Goal: Transaction & Acquisition: Purchase product/service

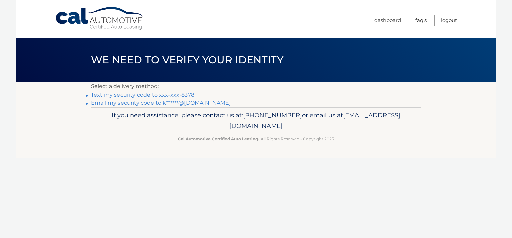
click at [133, 96] on link "Text my security code to xxx-xxx-8378" at bounding box center [142, 95] width 103 height 6
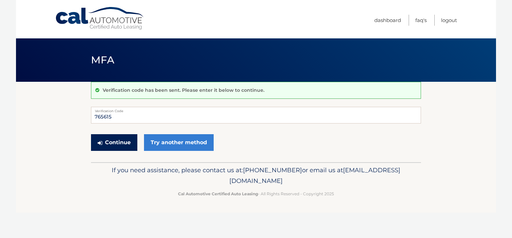
type input "765615"
click at [116, 142] on button "Continue" at bounding box center [114, 142] width 46 height 17
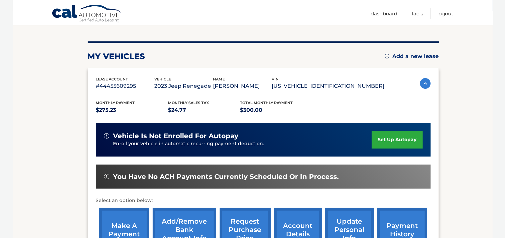
scroll to position [105, 0]
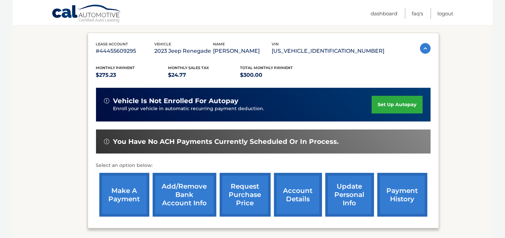
click at [123, 188] on link "make a payment" at bounding box center [124, 195] width 50 height 44
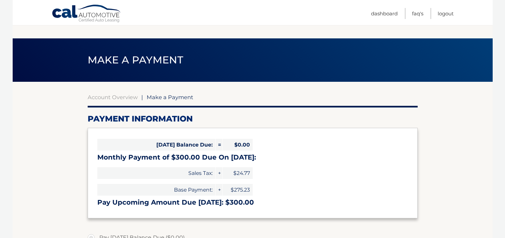
select select "NDFiN2YxZjAtYjJkZS00MjZhLThjNGMtZmVkZTk5MjExNTdj"
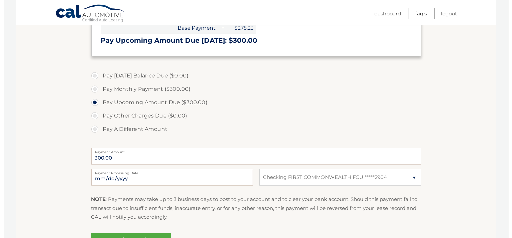
scroll to position [211, 0]
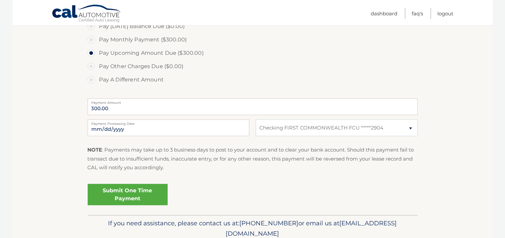
click at [129, 192] on link "Submit One Time Payment" at bounding box center [128, 194] width 80 height 21
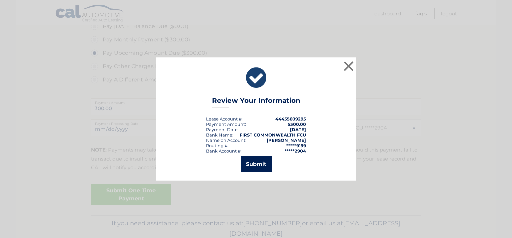
click at [259, 162] on button "Submit" at bounding box center [256, 164] width 31 height 16
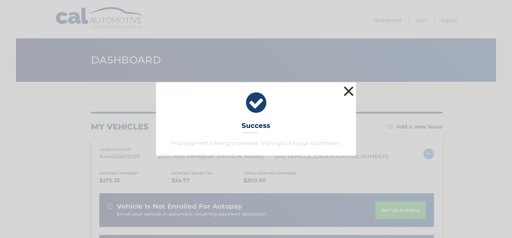
click at [349, 90] on button "×" at bounding box center [348, 90] width 13 height 13
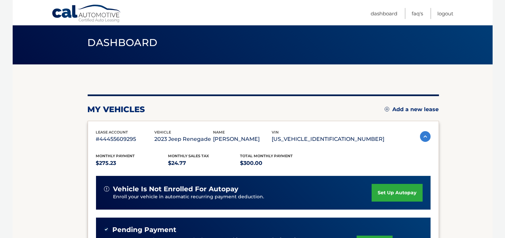
scroll to position [2, 0]
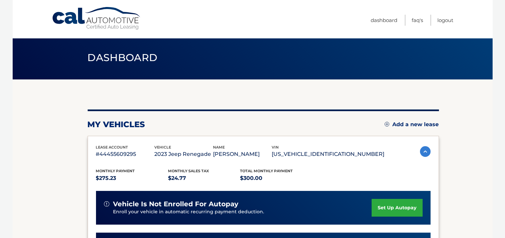
click at [464, 182] on section "my vehicles Add a new lease lease account #44455609295 vehicle 2023 Jeep Renega…" at bounding box center [253, 221] width 480 height 284
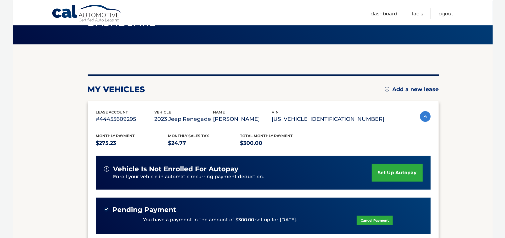
scroll to position [0, 0]
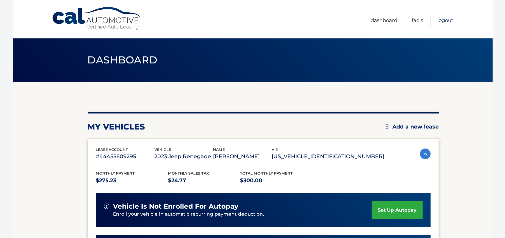
click at [446, 17] on link "Logout" at bounding box center [445, 20] width 16 height 11
